Goal: Task Accomplishment & Management: Manage account settings

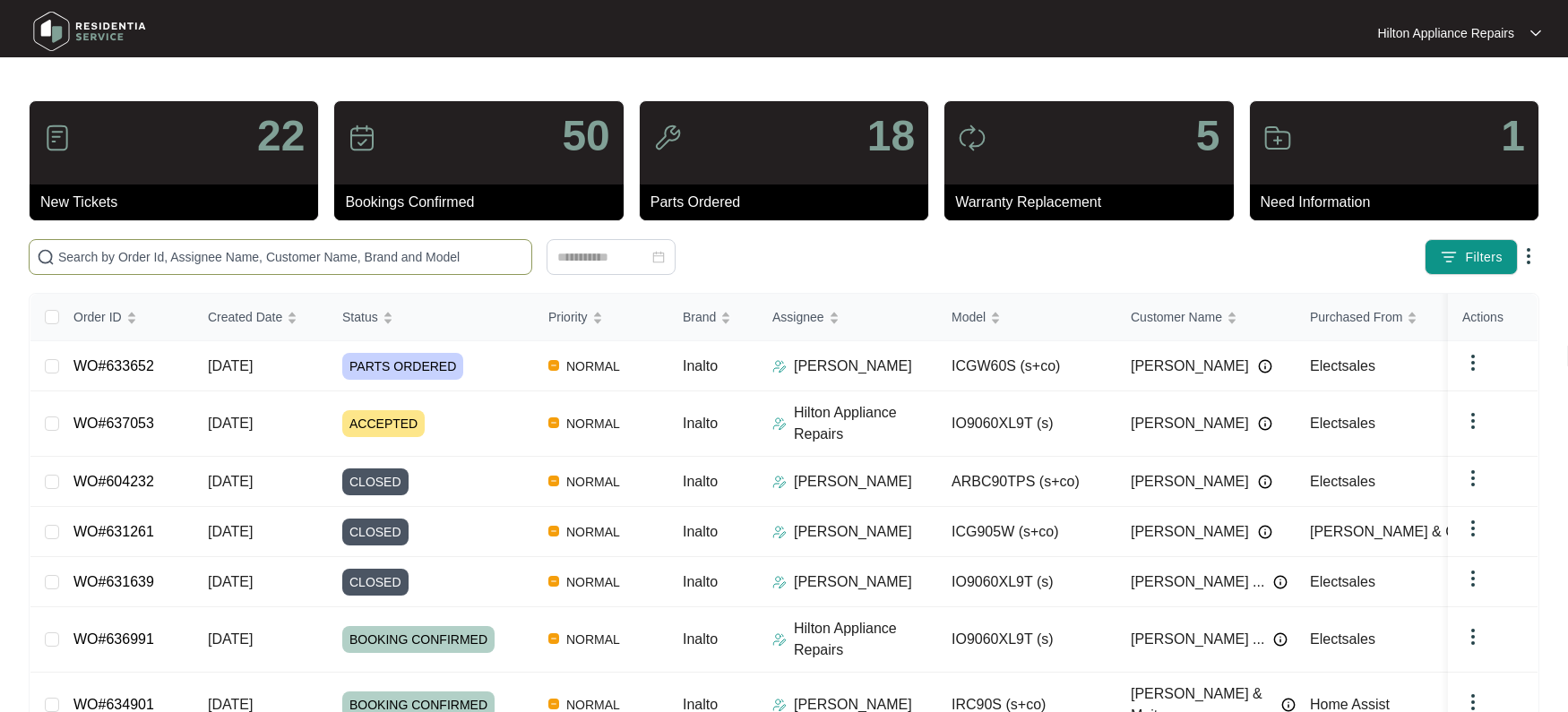
click at [79, 257] on input "text" at bounding box center [291, 257] width 466 height 20
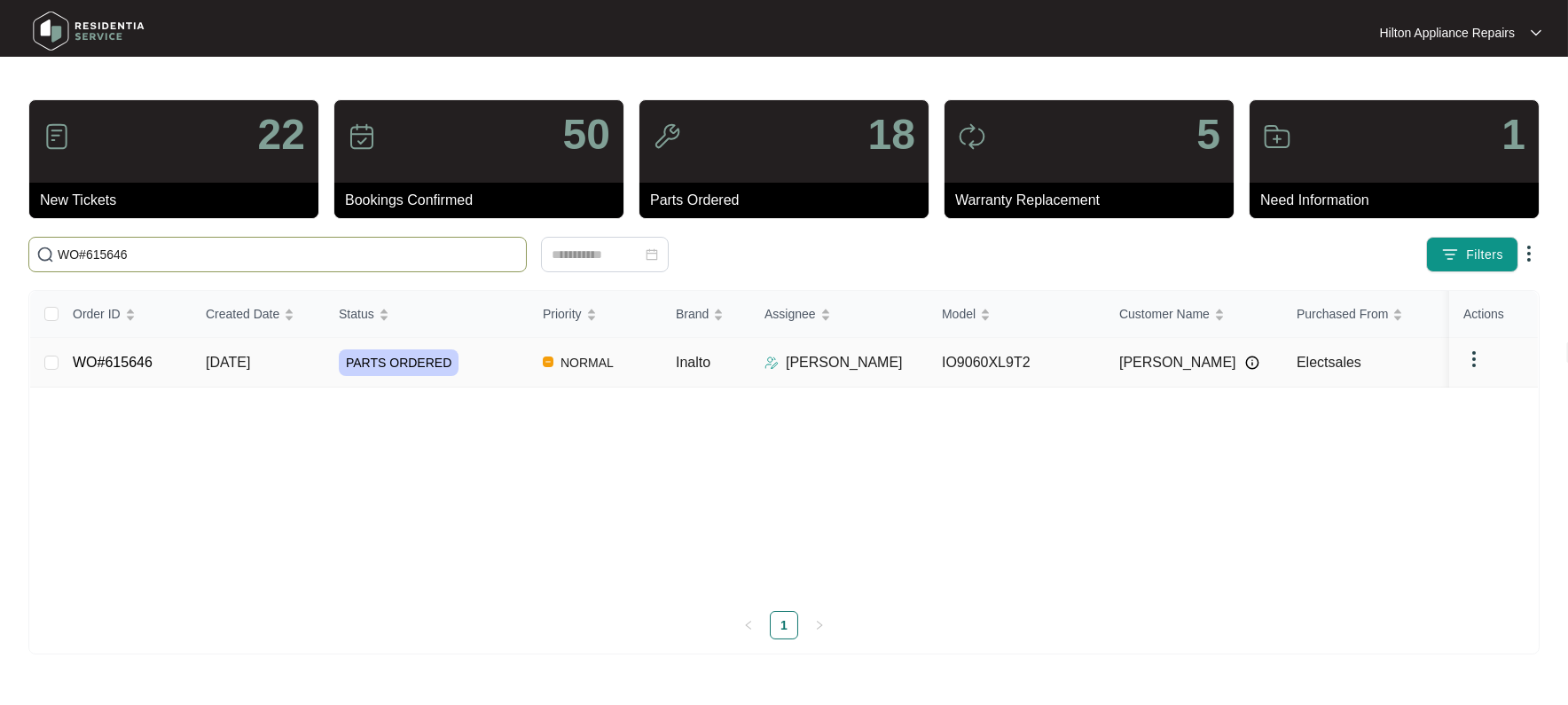
type input "WO#615646"
click at [243, 360] on span "[DATE]" at bounding box center [228, 362] width 45 height 15
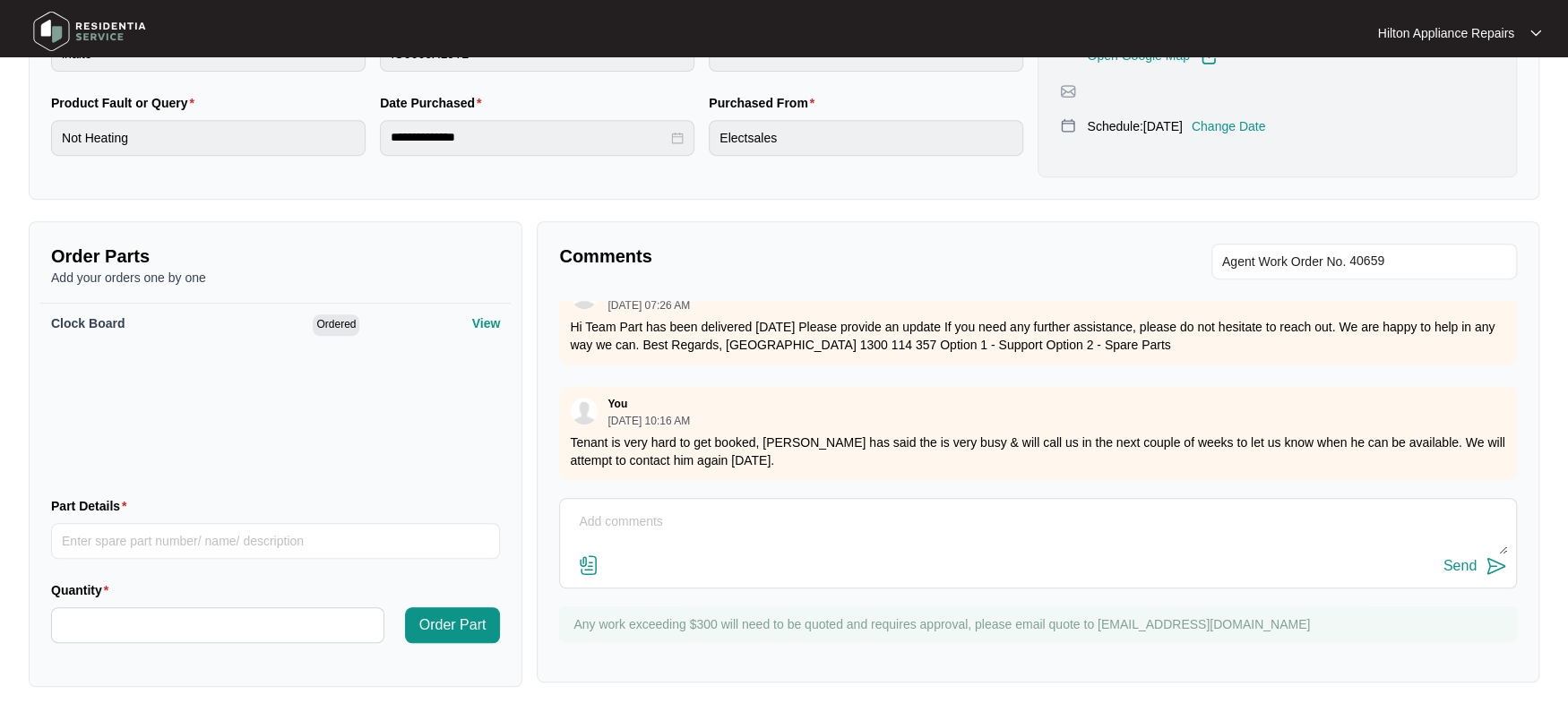
scroll to position [479, 0]
click at [620, 518] on textarea at bounding box center [1037, 530] width 938 height 47
paste textarea "Called OJ no option to leave voice mail, sent text"
type textarea "Called OJ no option to leave voice mail, sent text"
click at [1463, 560] on div "Send" at bounding box center [1460, 564] width 33 height 16
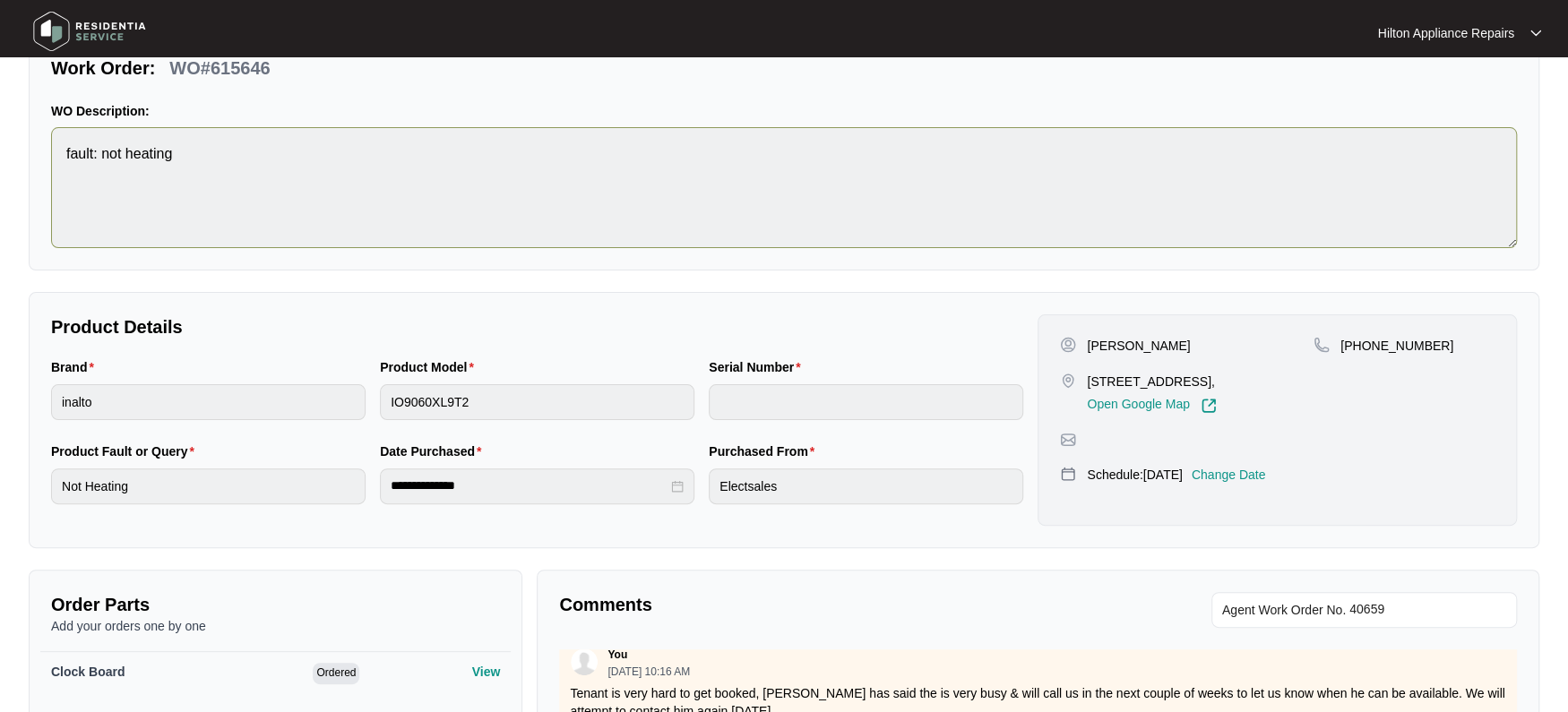
scroll to position [0, 0]
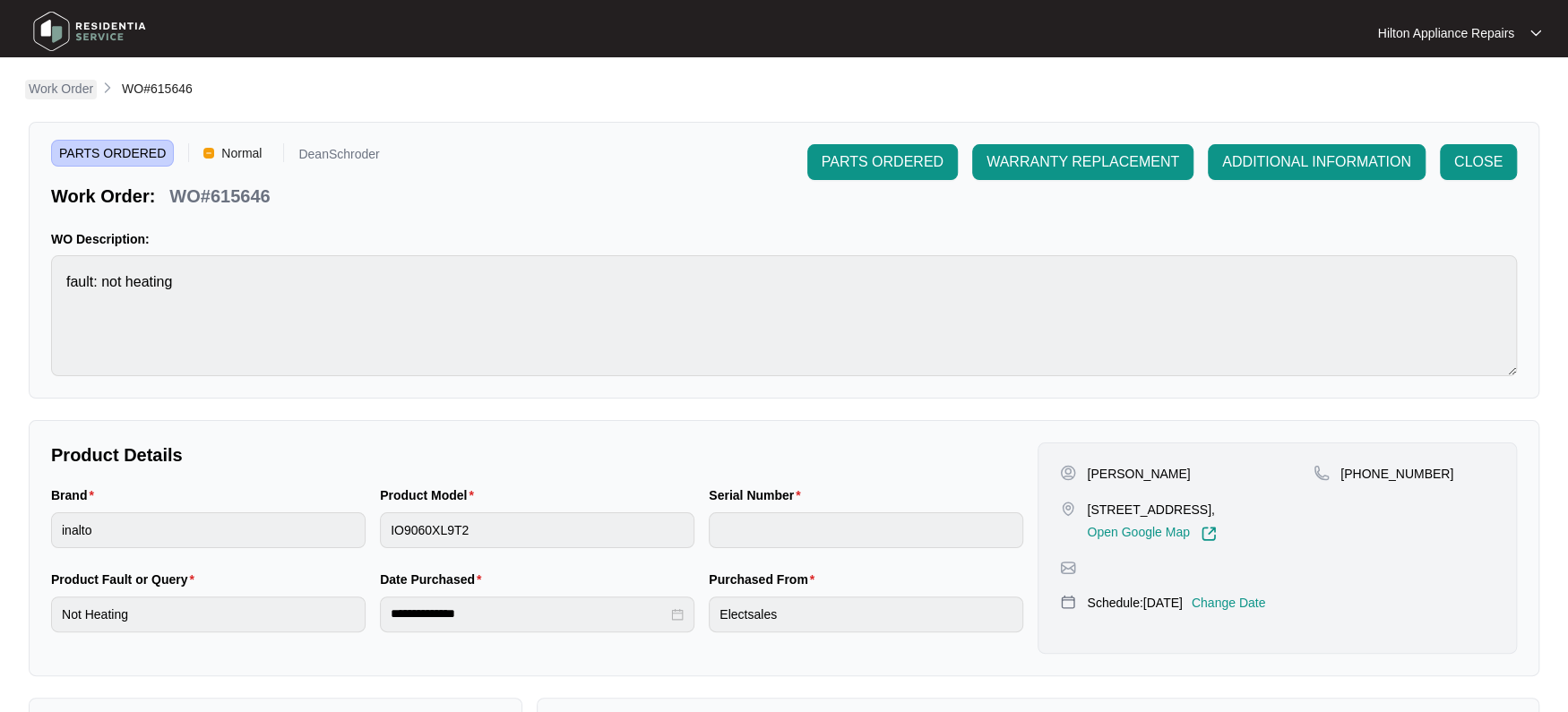
click at [48, 95] on p "Work Order" at bounding box center [61, 88] width 65 height 18
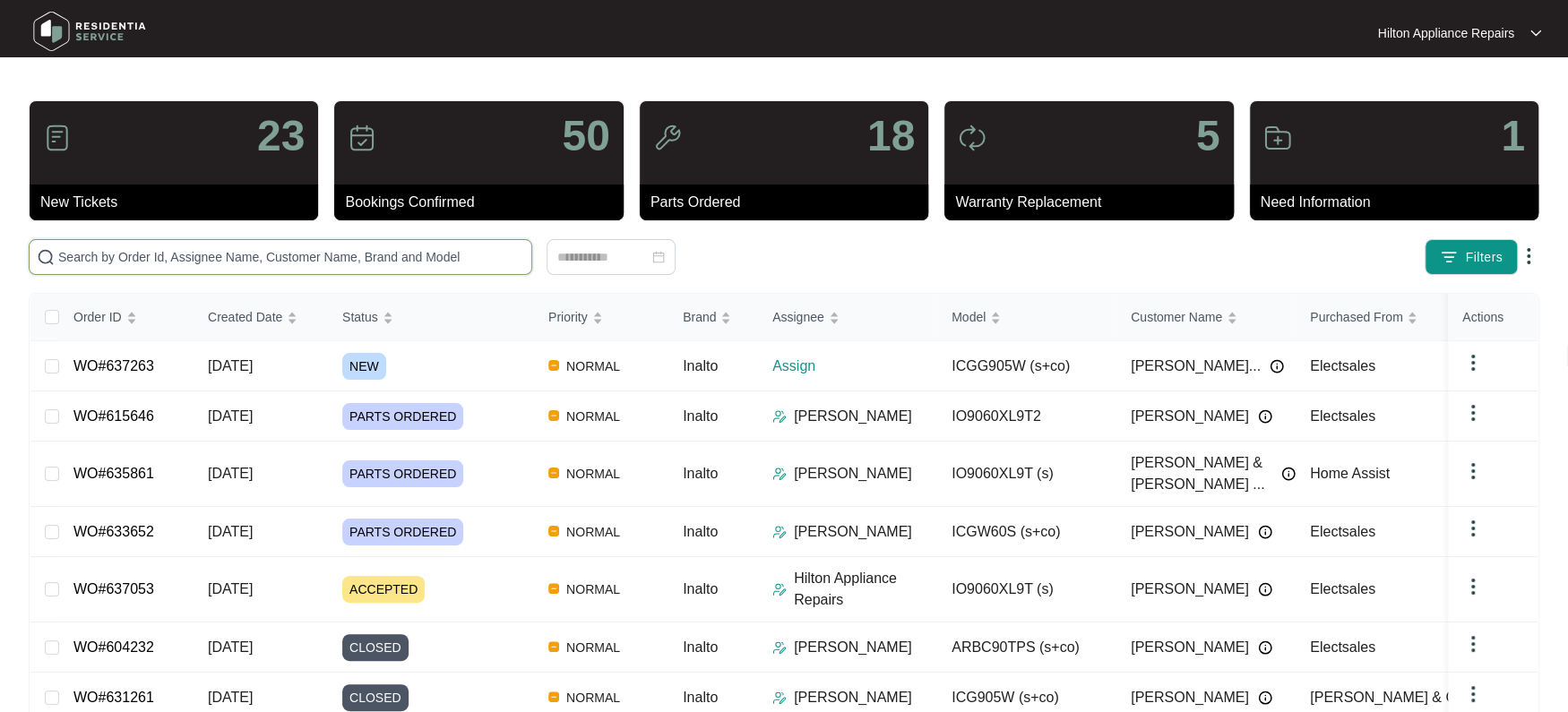
click at [85, 254] on input "text" at bounding box center [291, 257] width 466 height 20
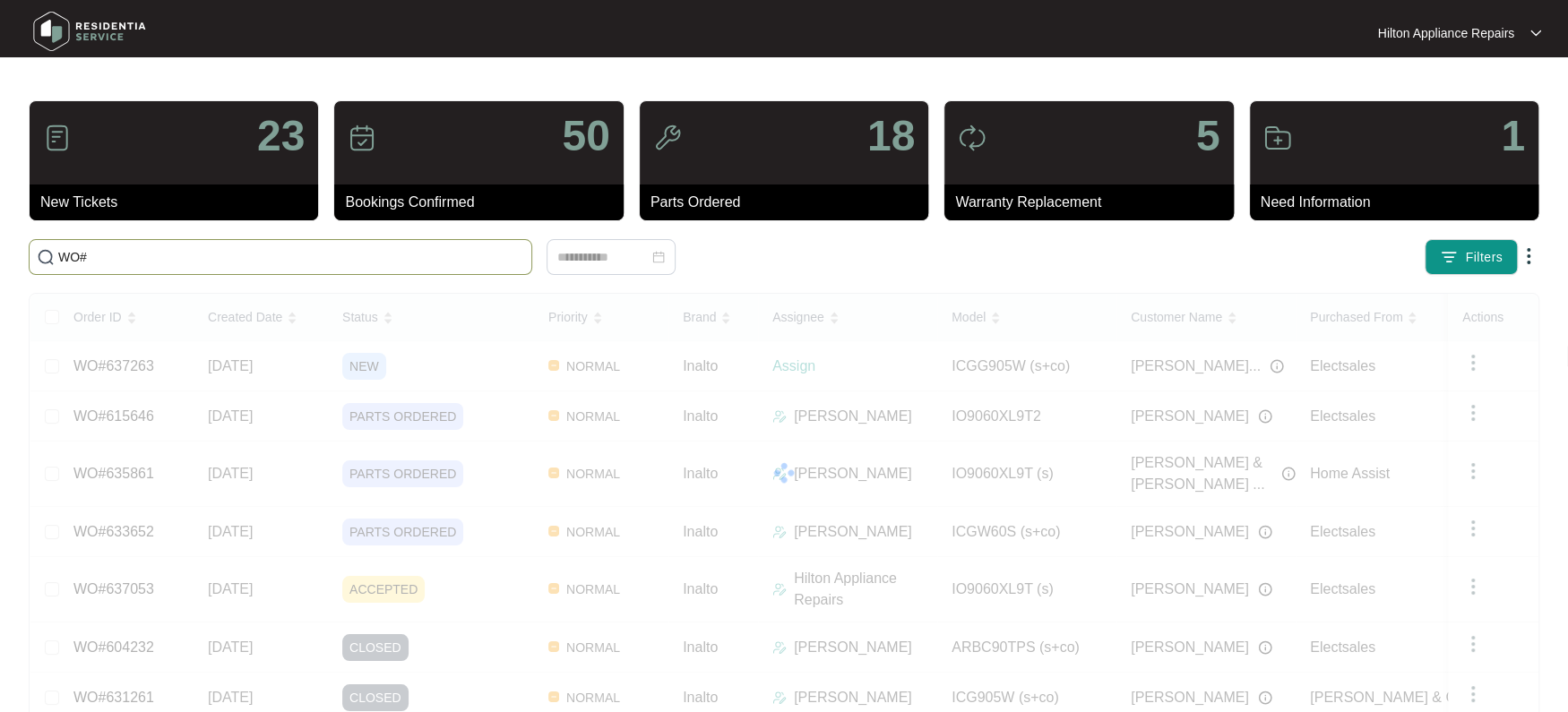
paste input "637263"
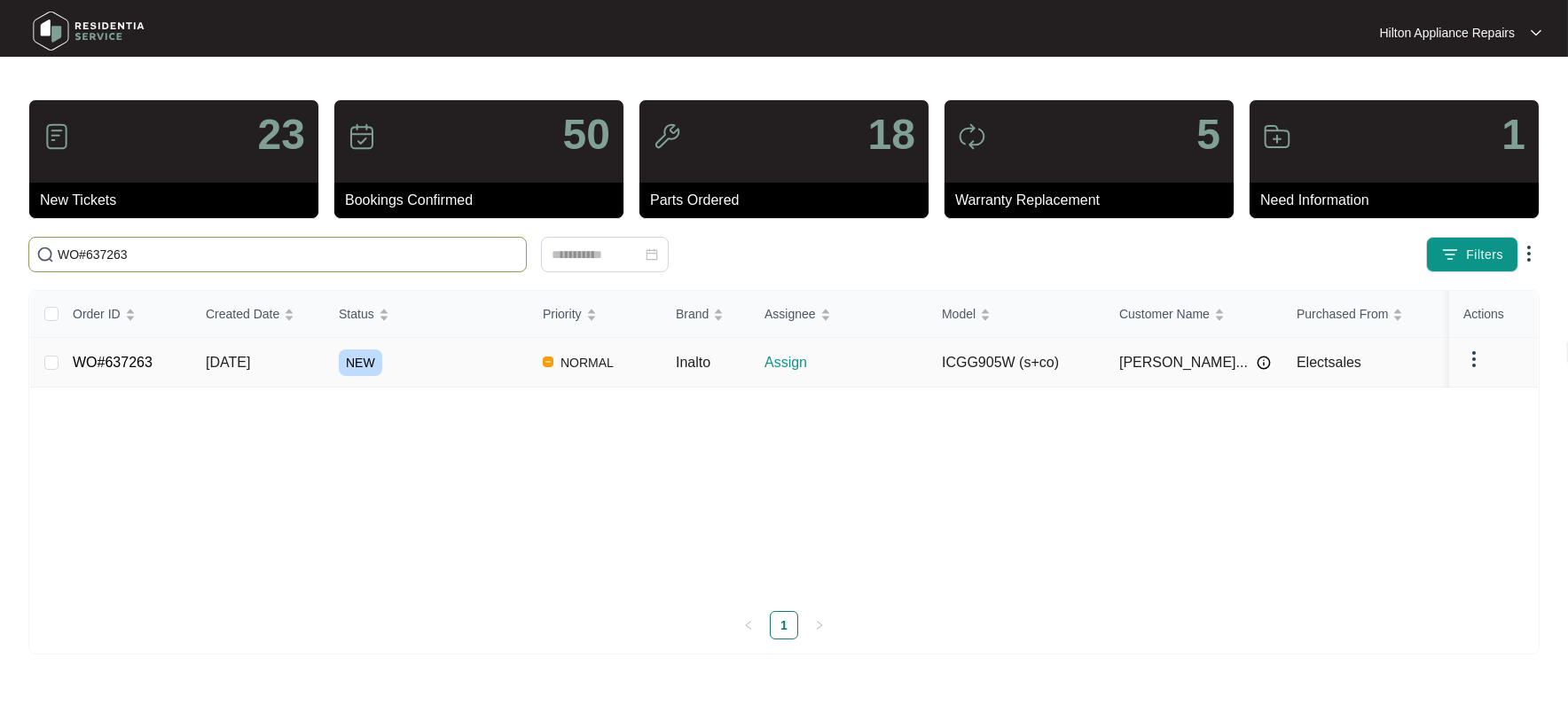
type input "WO#637263"
click at [234, 355] on span "[DATE]" at bounding box center [228, 362] width 45 height 15
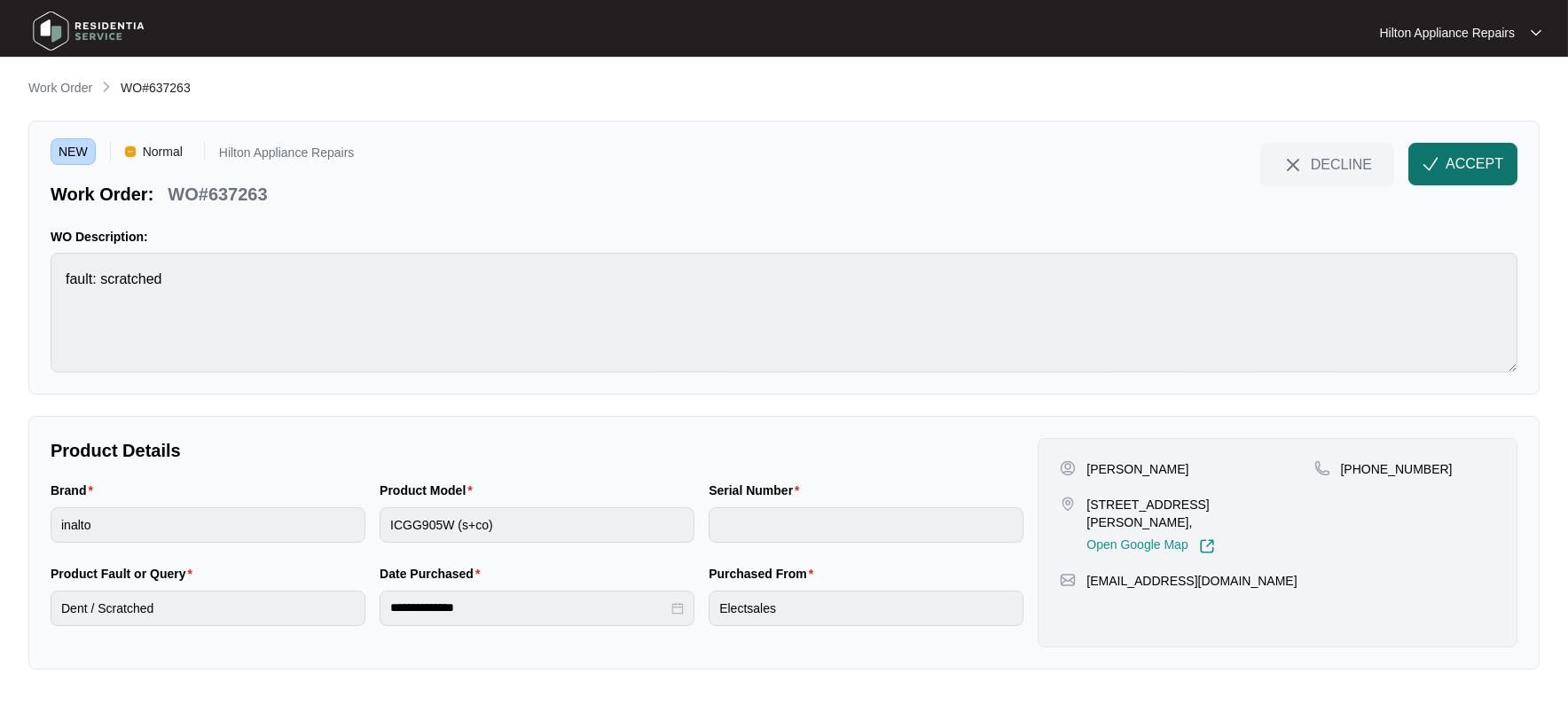
click at [1455, 162] on span "ACCEPT" at bounding box center [1474, 164] width 58 height 21
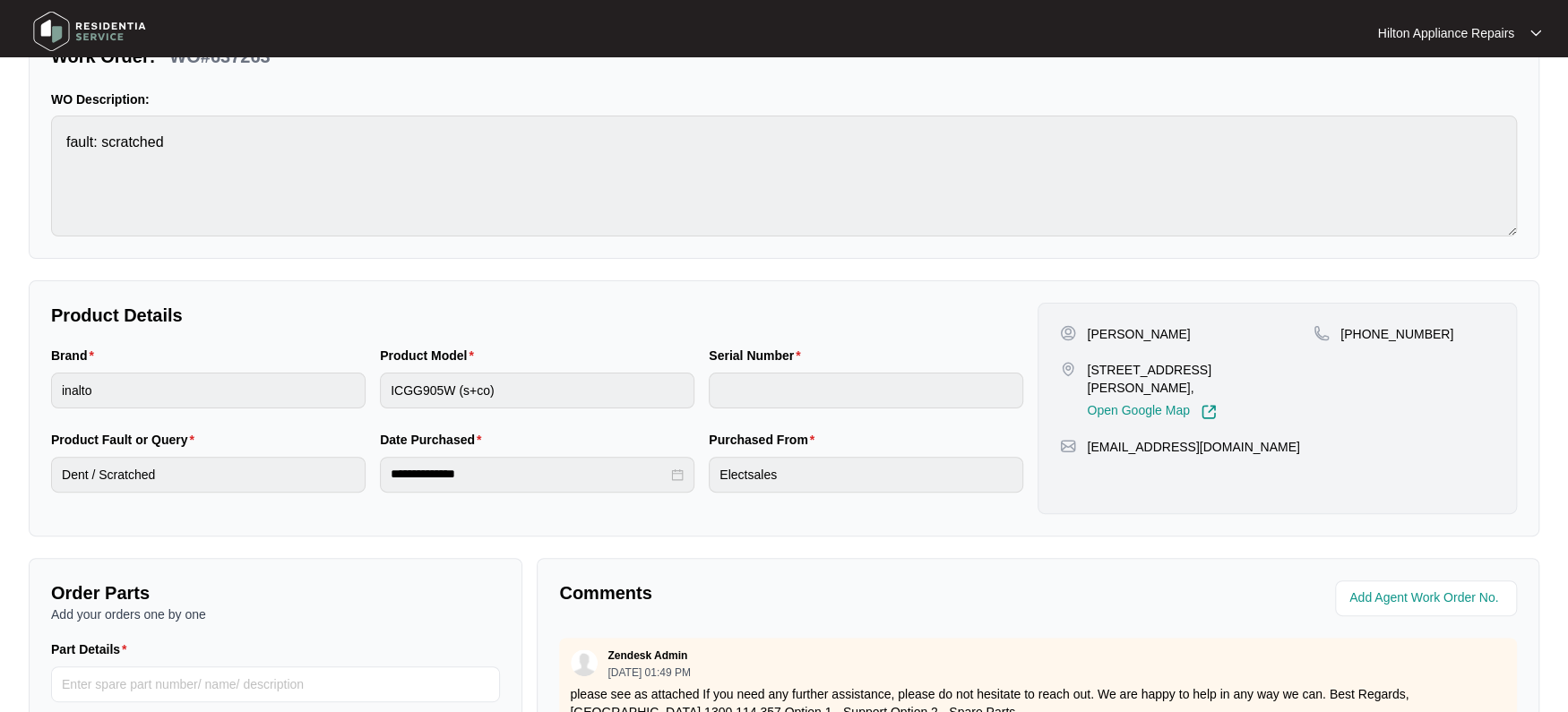
scroll to position [139, 0]
drag, startPoint x: 1235, startPoint y: 369, endPoint x: 1085, endPoint y: 371, distance: 150.0
click at [1085, 371] on div "[STREET_ADDRESS][PERSON_NAME], Open Google Map" at bounding box center [1186, 392] width 253 height 59
copy p "[STREET_ADDRESS][PERSON_NAME]"
drag, startPoint x: 1126, startPoint y: 338, endPoint x: 1066, endPoint y: 337, distance: 60.0
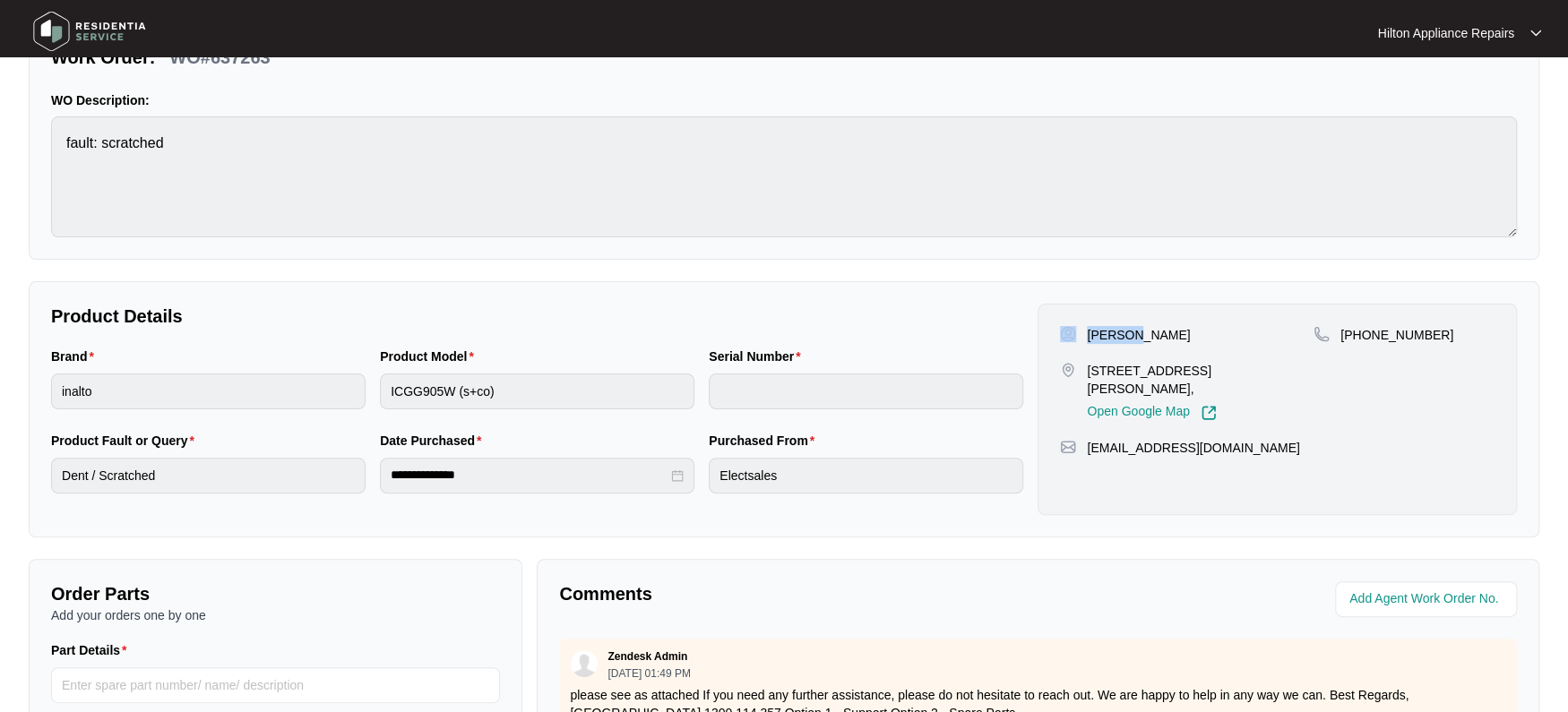
click at [1066, 337] on div "[PERSON_NAME]" at bounding box center [1186, 335] width 253 height 18
click at [1094, 349] on div "[PERSON_NAME][GEOGRAPHIC_DATA][STREET_ADDRESS][PERSON_NAME], Open Google Map" at bounding box center [1186, 373] width 253 height 95
drag, startPoint x: 1126, startPoint y: 334, endPoint x: 1087, endPoint y: 334, distance: 39.0
click at [1087, 334] on p "[PERSON_NAME]" at bounding box center [1138, 335] width 103 height 18
copy p "[PERSON_NAME]"
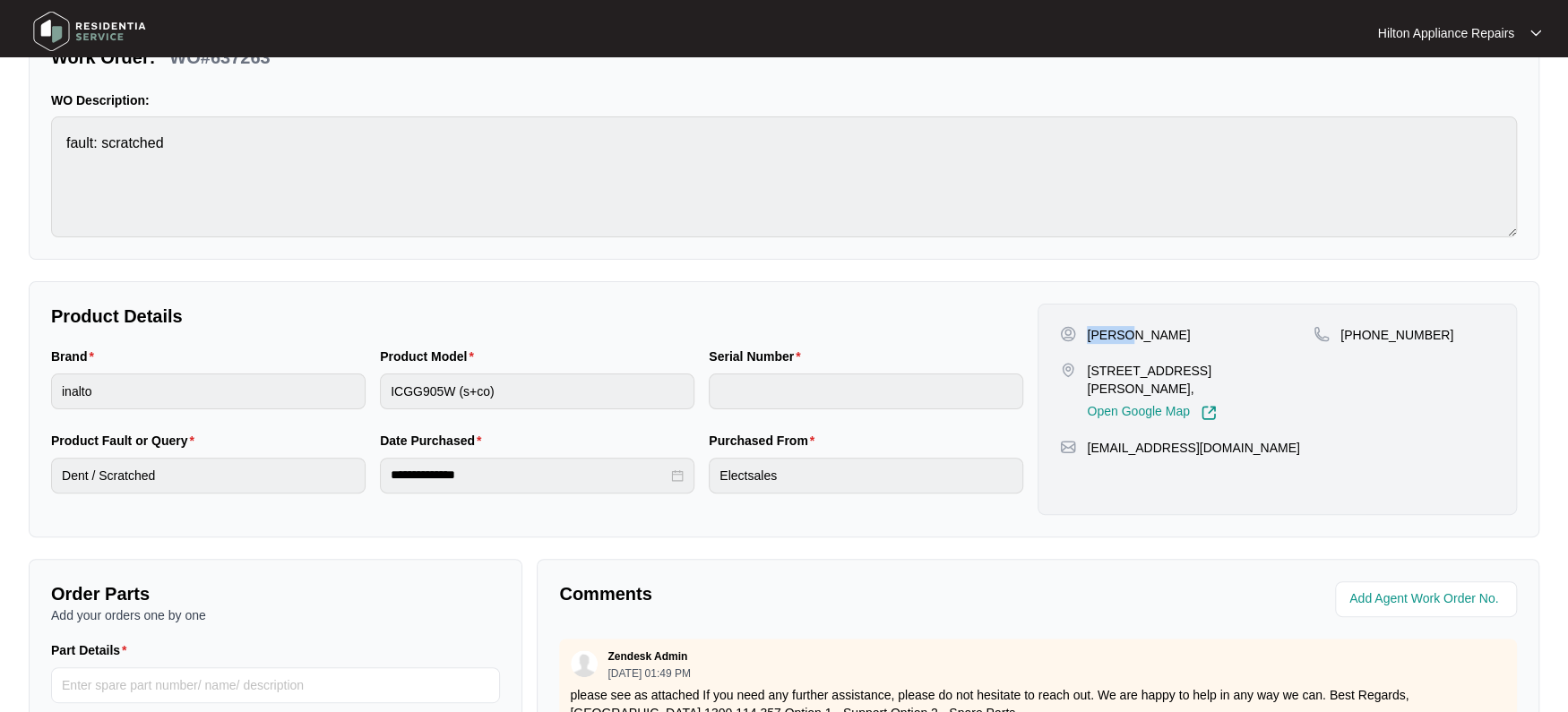
drag, startPoint x: 1191, startPoint y: 335, endPoint x: 1132, endPoint y: 336, distance: 59.0
click at [1132, 336] on div "[PERSON_NAME]" at bounding box center [1186, 335] width 253 height 18
copy p "[PERSON_NAME]"
drag, startPoint x: 1440, startPoint y: 336, endPoint x: 1362, endPoint y: 333, distance: 78.1
click at [1362, 333] on div "[PHONE_NUMBER]" at bounding box center [1403, 335] width 181 height 18
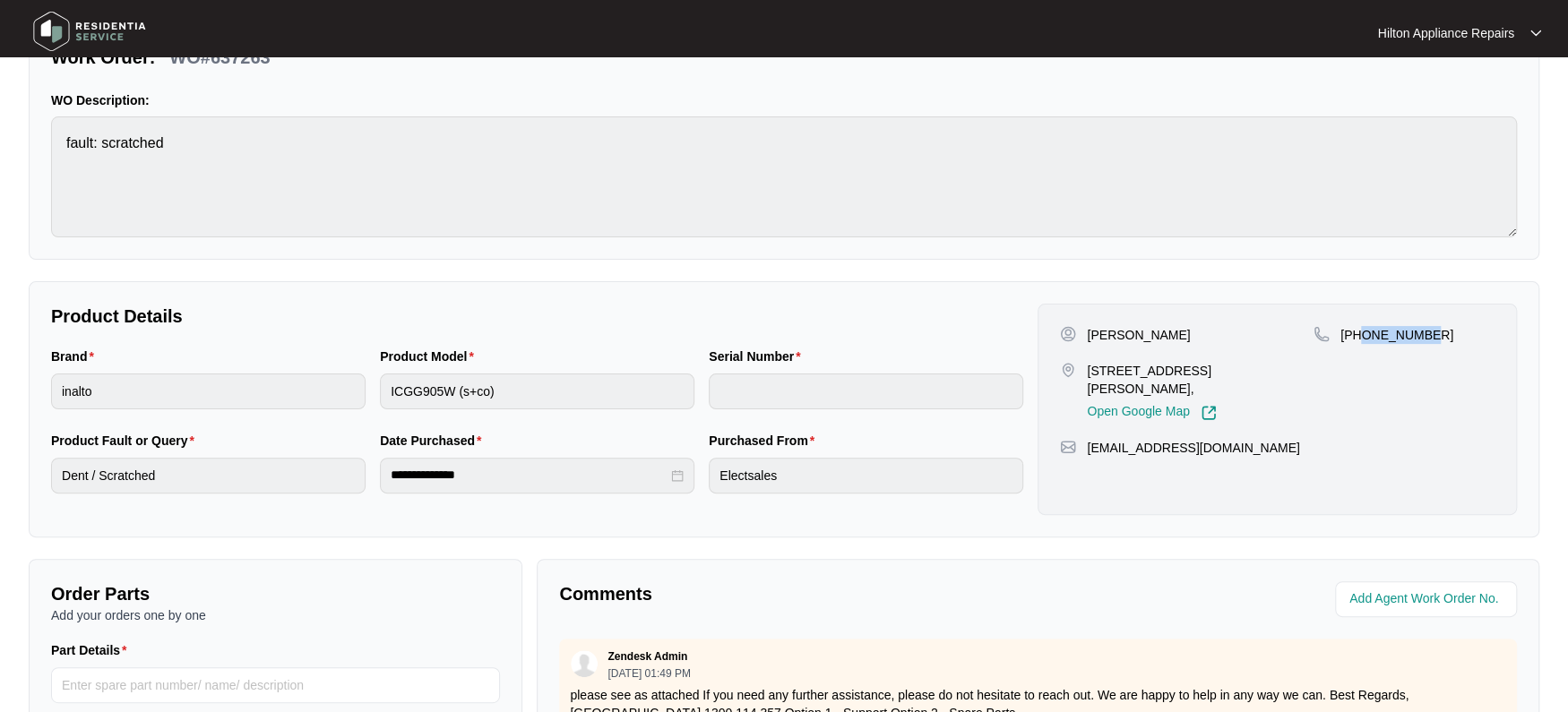
copy p "448063663"
drag, startPoint x: 1245, startPoint y: 433, endPoint x: 1089, endPoint y: 430, distance: 156.0
click at [1089, 439] on div "[EMAIL_ADDRESS][DOMAIN_NAME]" at bounding box center [1277, 448] width 434 height 18
copy p "[EMAIL_ADDRESS][DOMAIN_NAME]"
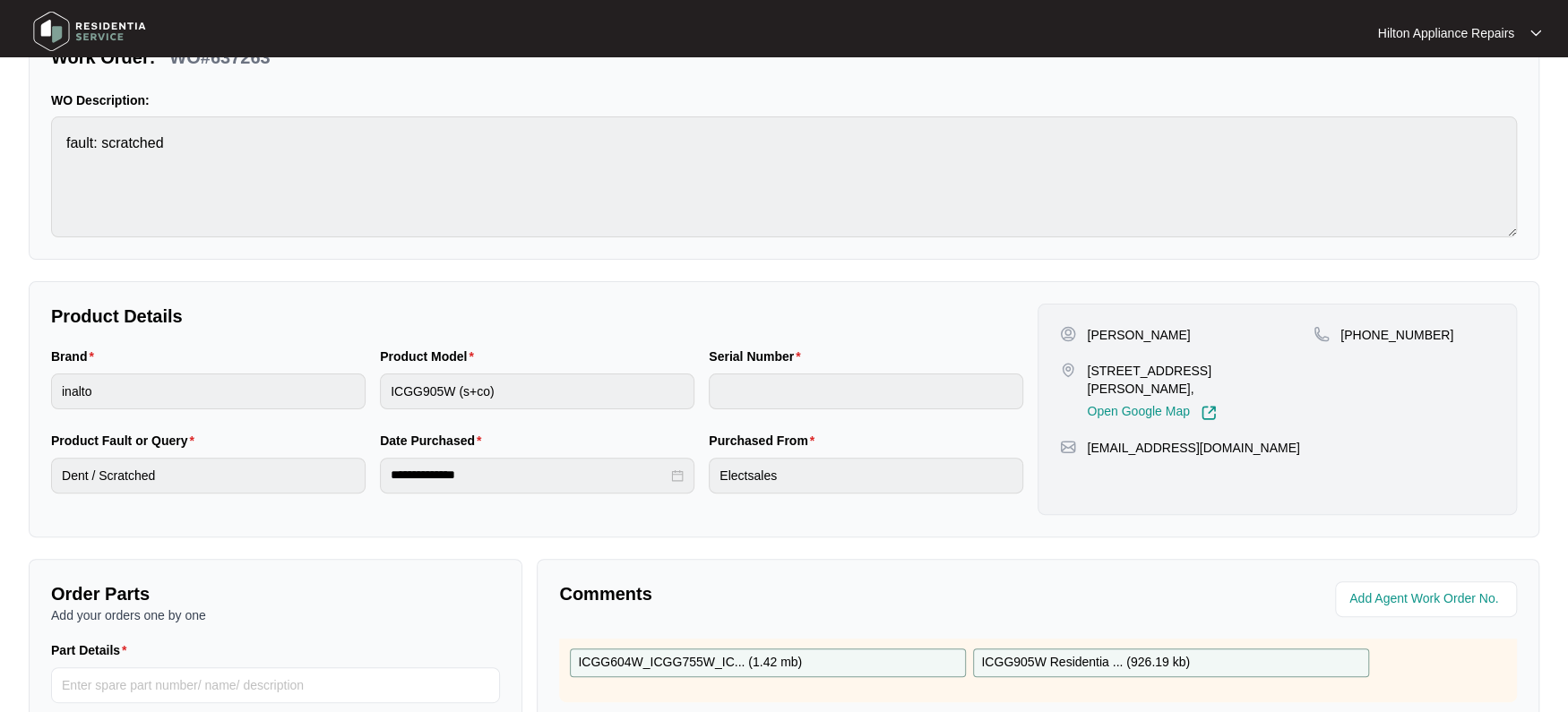
click at [338, 378] on div "Brand inalto Product Model ICGG905W (s+co) Serial Number" at bounding box center [537, 388] width 987 height 84
click at [262, 390] on div "Brand inalto Product Model ICGG905W (s+co) Serial Number" at bounding box center [537, 388] width 987 height 84
click at [242, 387] on div "Brand inalto Product Model ICGG905W (s+co) Serial Number" at bounding box center [537, 388] width 987 height 84
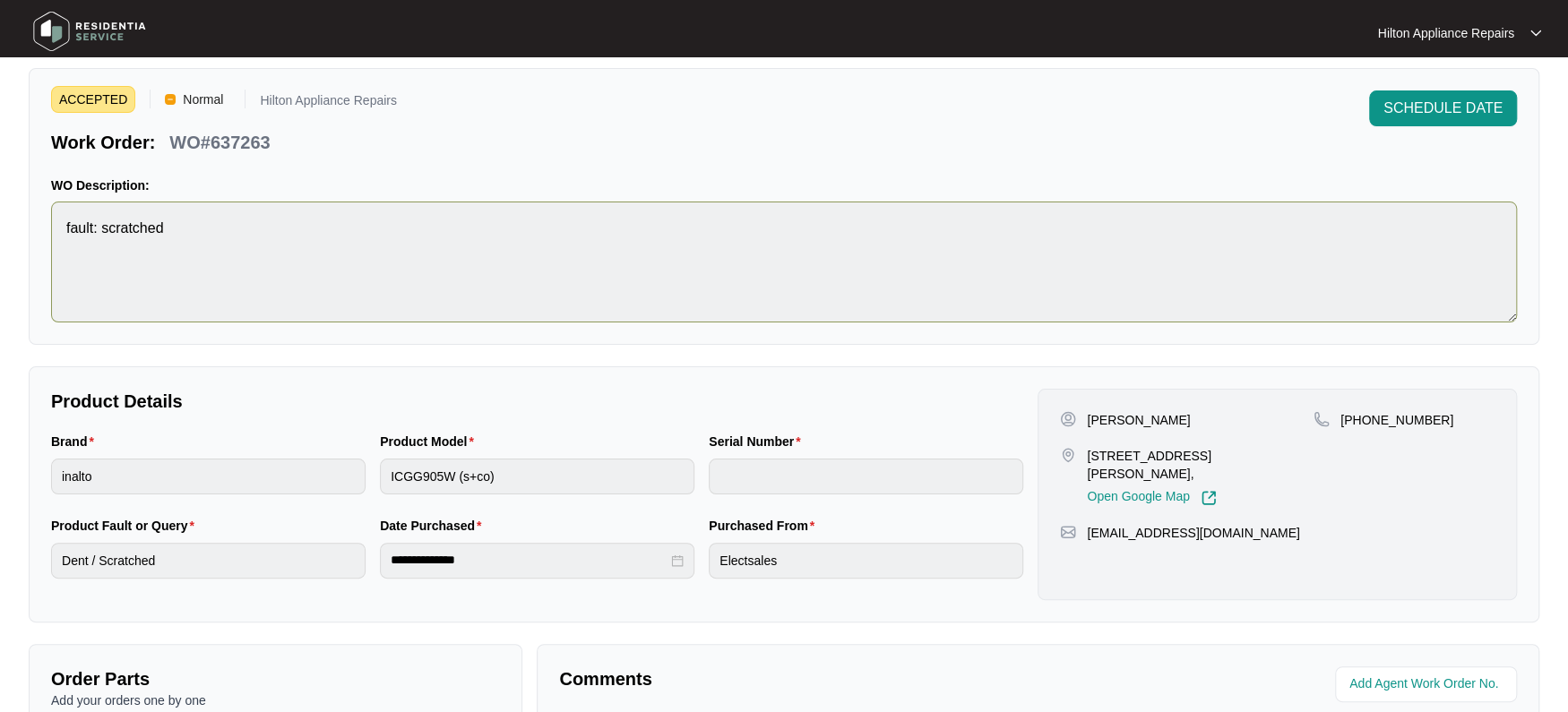
scroll to position [0, 0]
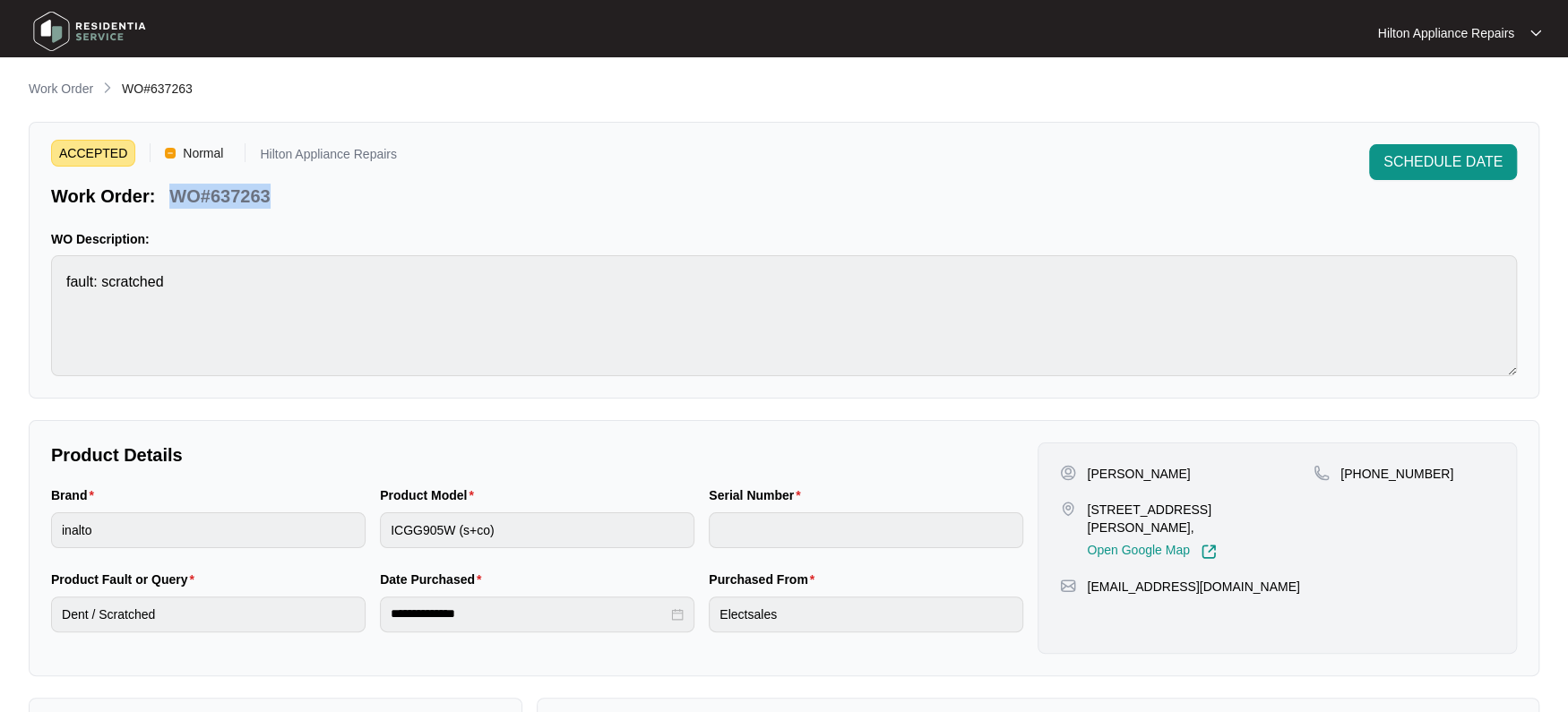
drag, startPoint x: 282, startPoint y: 191, endPoint x: 160, endPoint y: 193, distance: 122.0
click at [160, 193] on div "Work Order: WO#637263" at bounding box center [224, 193] width 346 height 32
copy div "WO#637263"
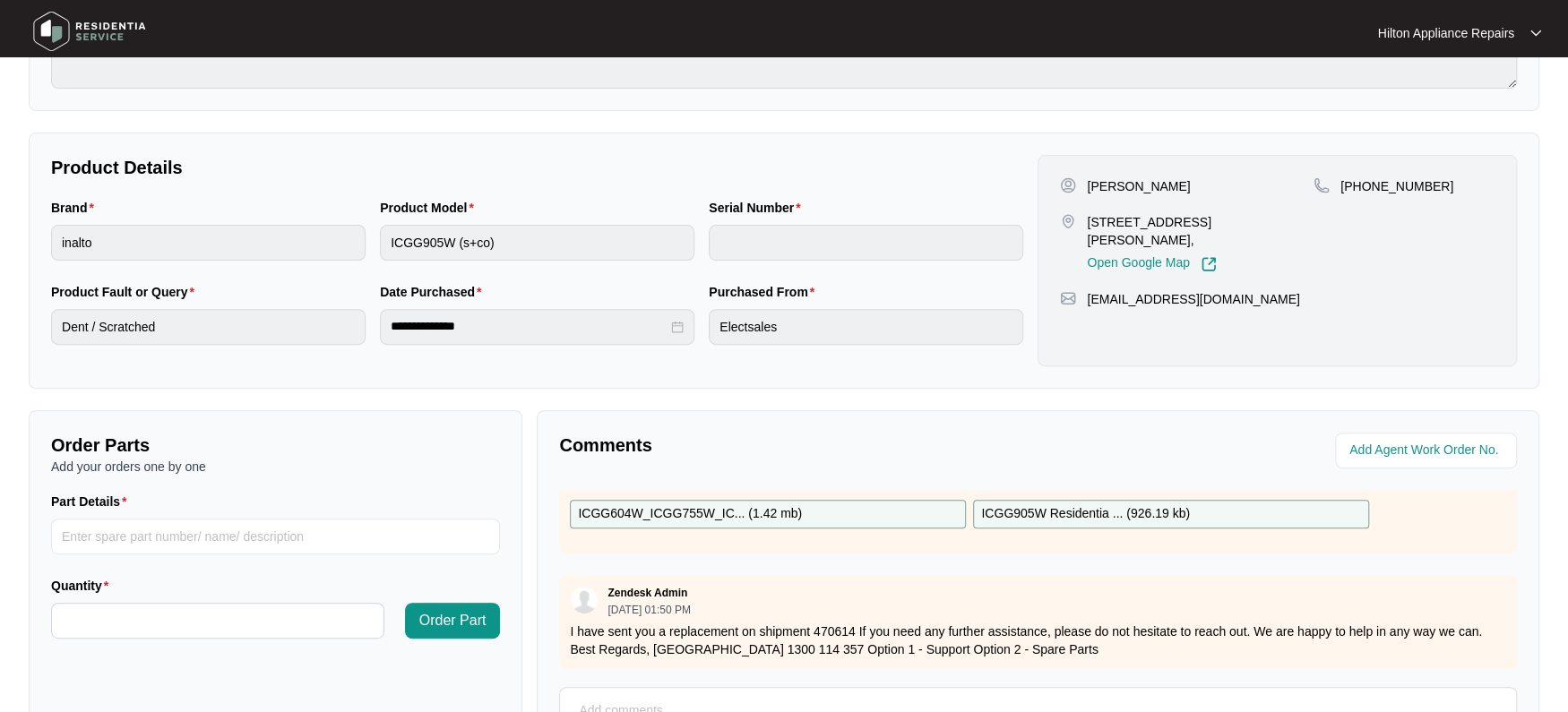
scroll to position [447, 0]
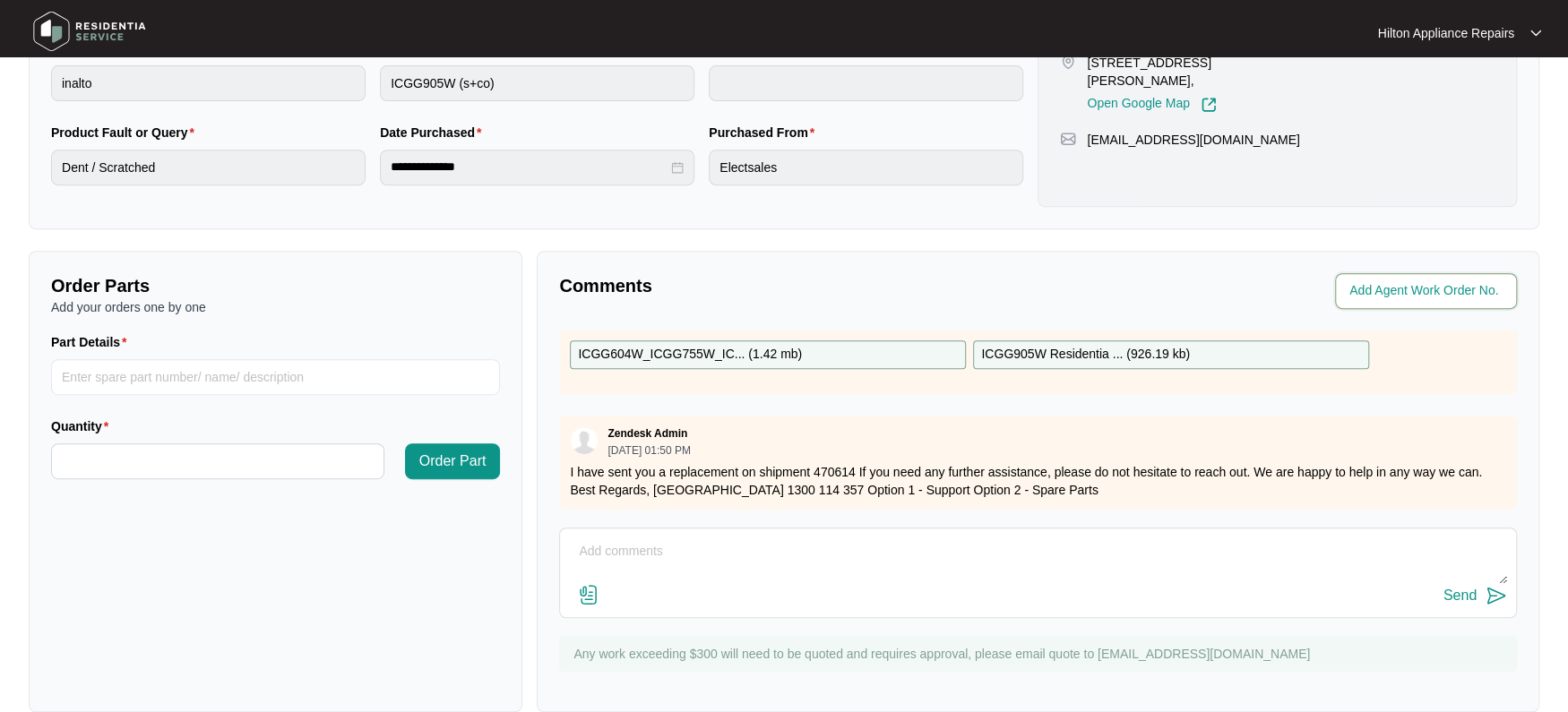
drag, startPoint x: 1394, startPoint y: 285, endPoint x: 1404, endPoint y: 285, distance: 10.0
click at [1394, 285] on input "string" at bounding box center [1427, 291] width 157 height 22
type input "41997"
click at [772, 298] on div "Comments" at bounding box center [794, 291] width 486 height 36
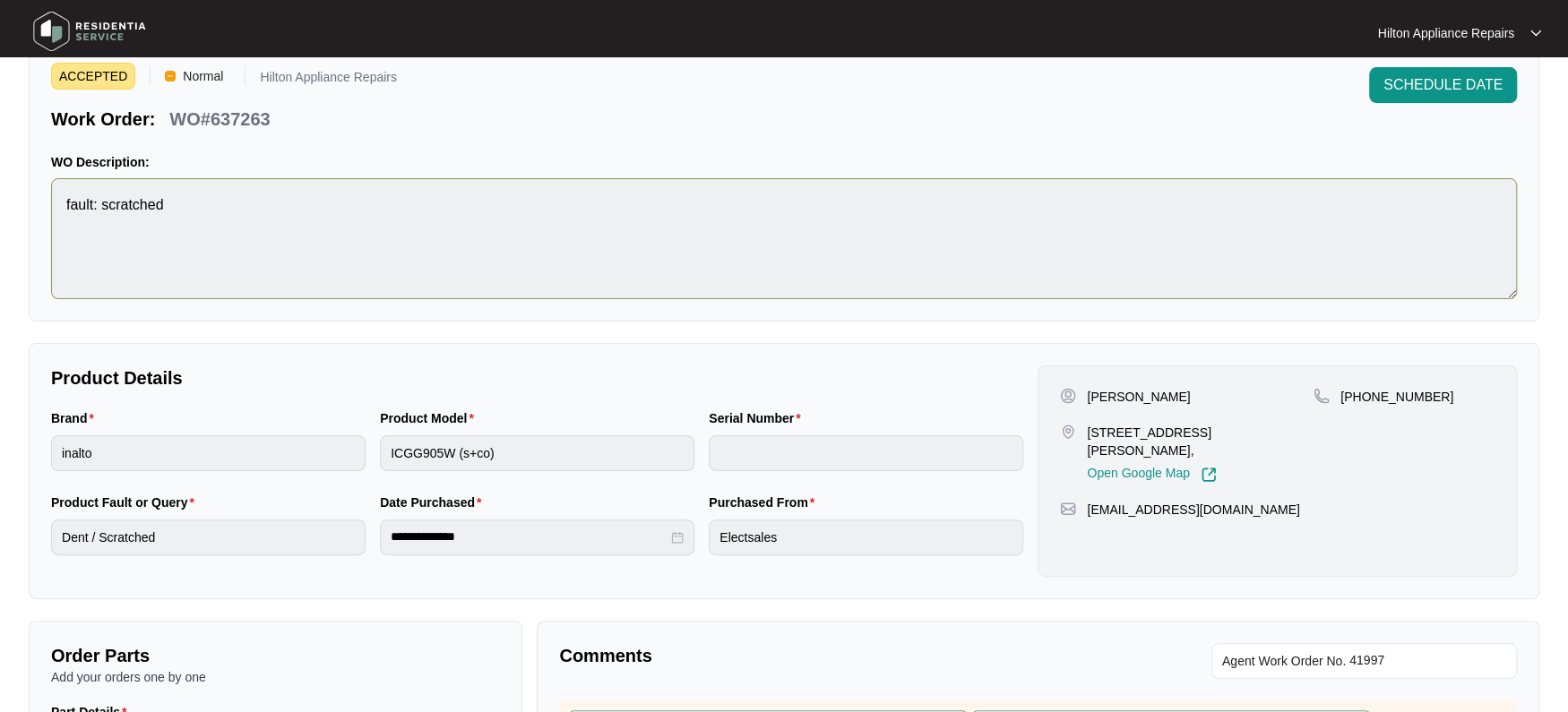
scroll to position [0, 0]
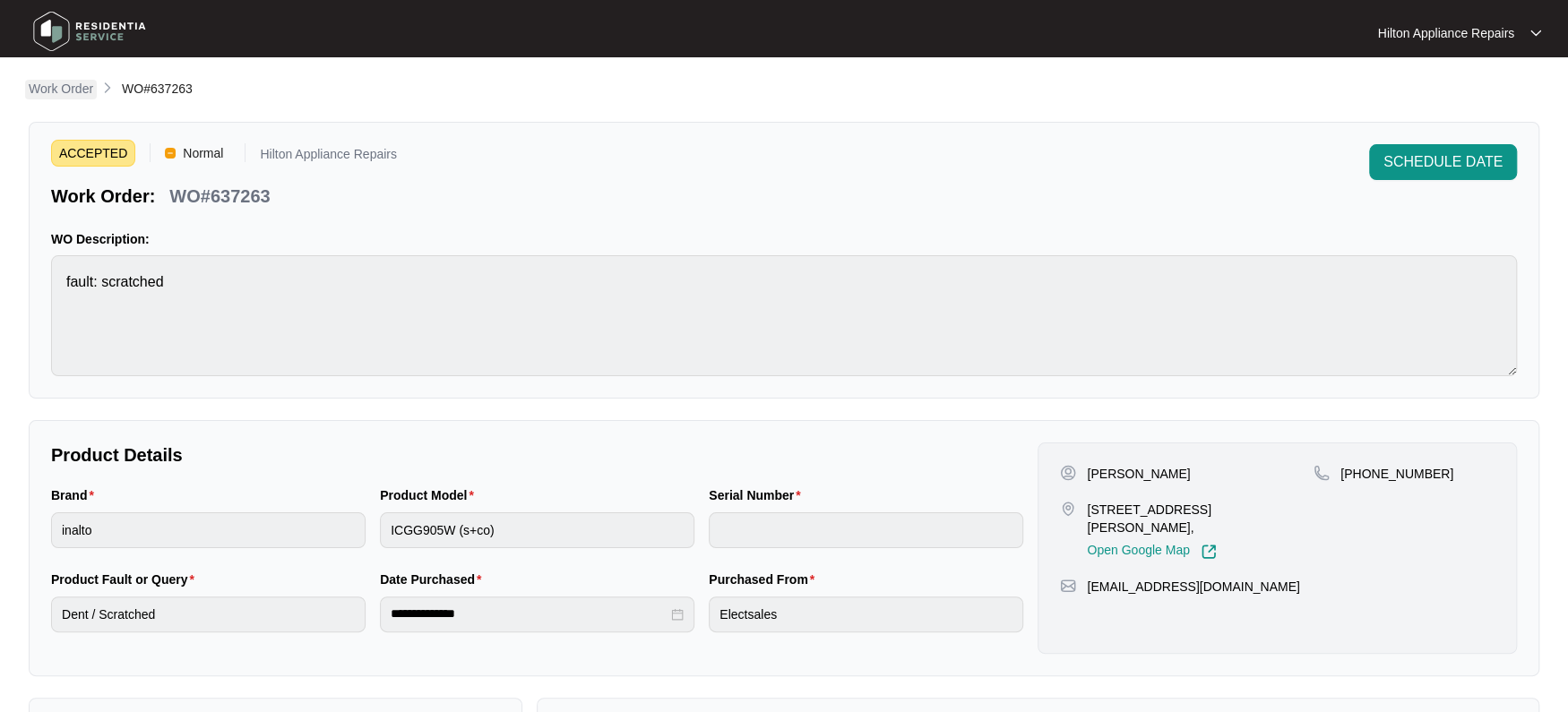
click at [74, 86] on p "Work Order" at bounding box center [61, 88] width 65 height 18
